Goal: Transaction & Acquisition: Obtain resource

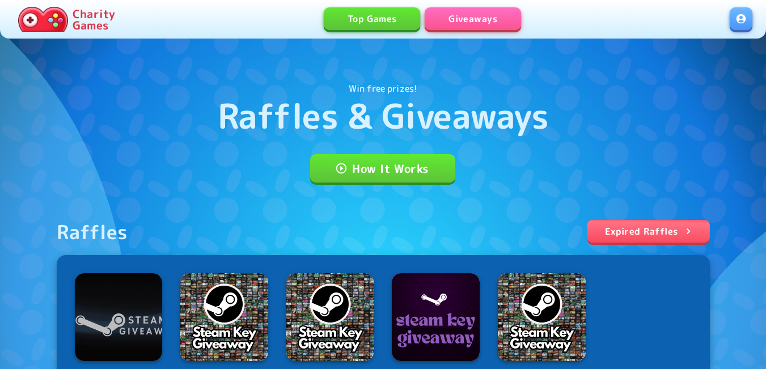
click at [739, 17] on link at bounding box center [741, 18] width 23 height 23
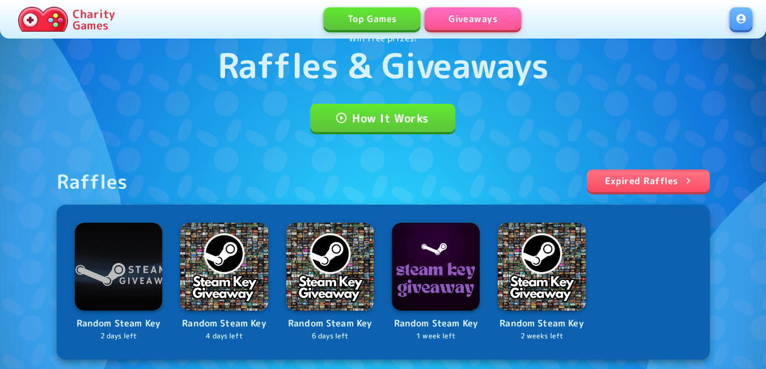
scroll to position [57, 0]
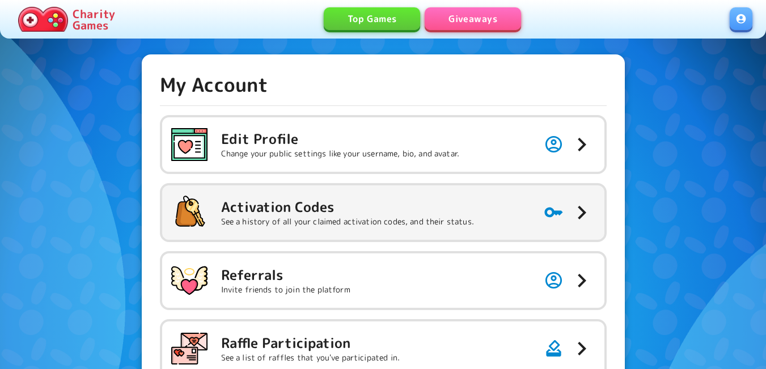
click at [348, 210] on h5 "Activation Codes" at bounding box center [347, 207] width 253 height 18
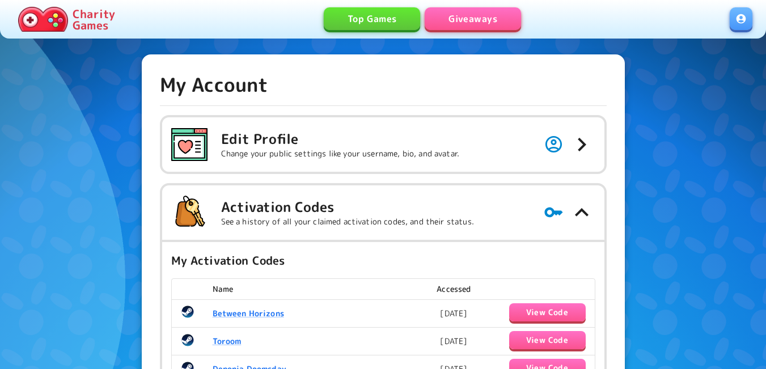
click at [474, 12] on link "Giveaways" at bounding box center [473, 18] width 96 height 23
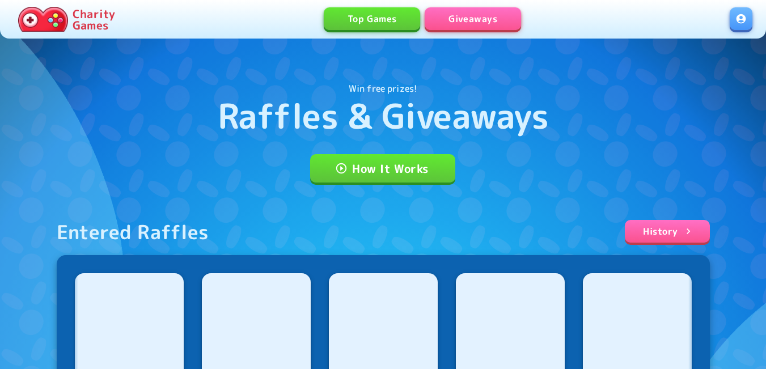
scroll to position [284, 0]
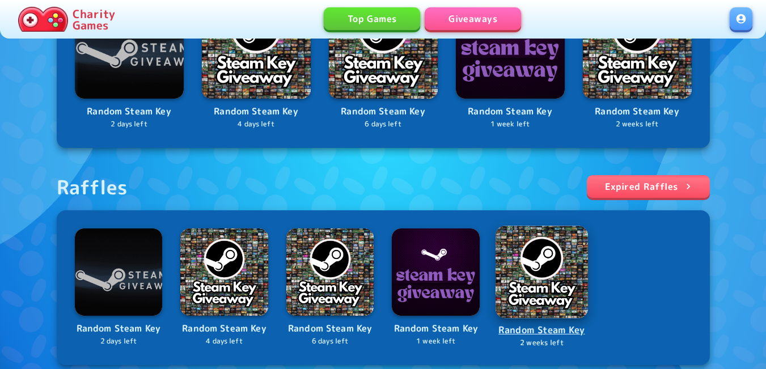
click at [539, 266] on img at bounding box center [542, 272] width 92 height 92
